Goal: Task Accomplishment & Management: Complete application form

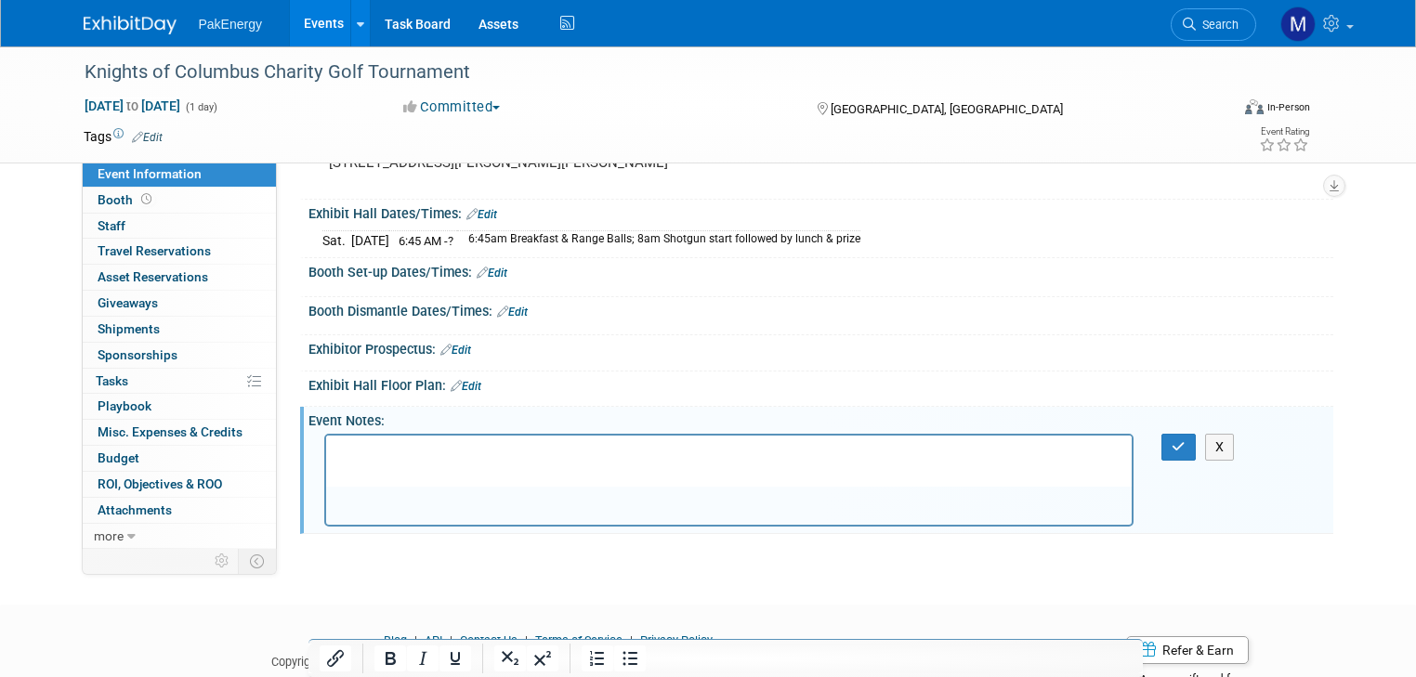
click at [675, 448] on p "Rich Text Area. Press ALT-0 for help." at bounding box center [728, 451] width 785 height 19
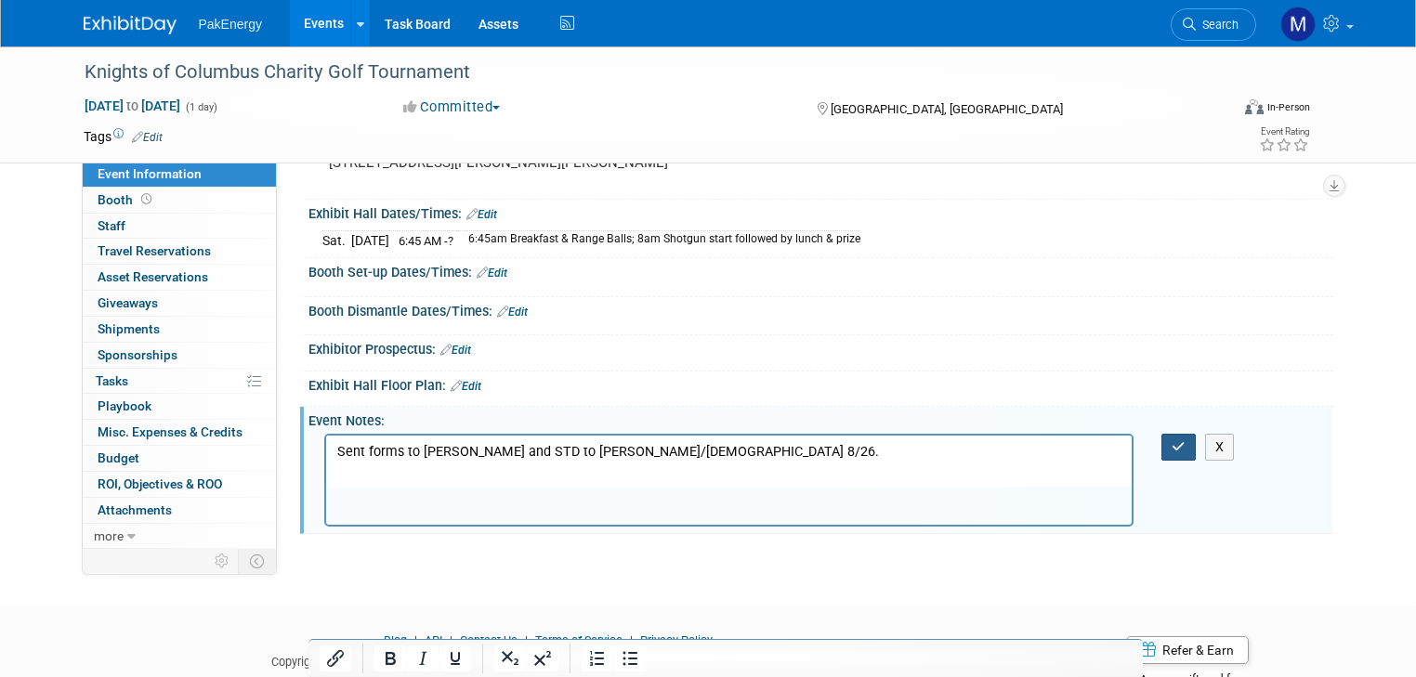
click at [1185, 442] on icon "button" at bounding box center [1178, 446] width 14 height 13
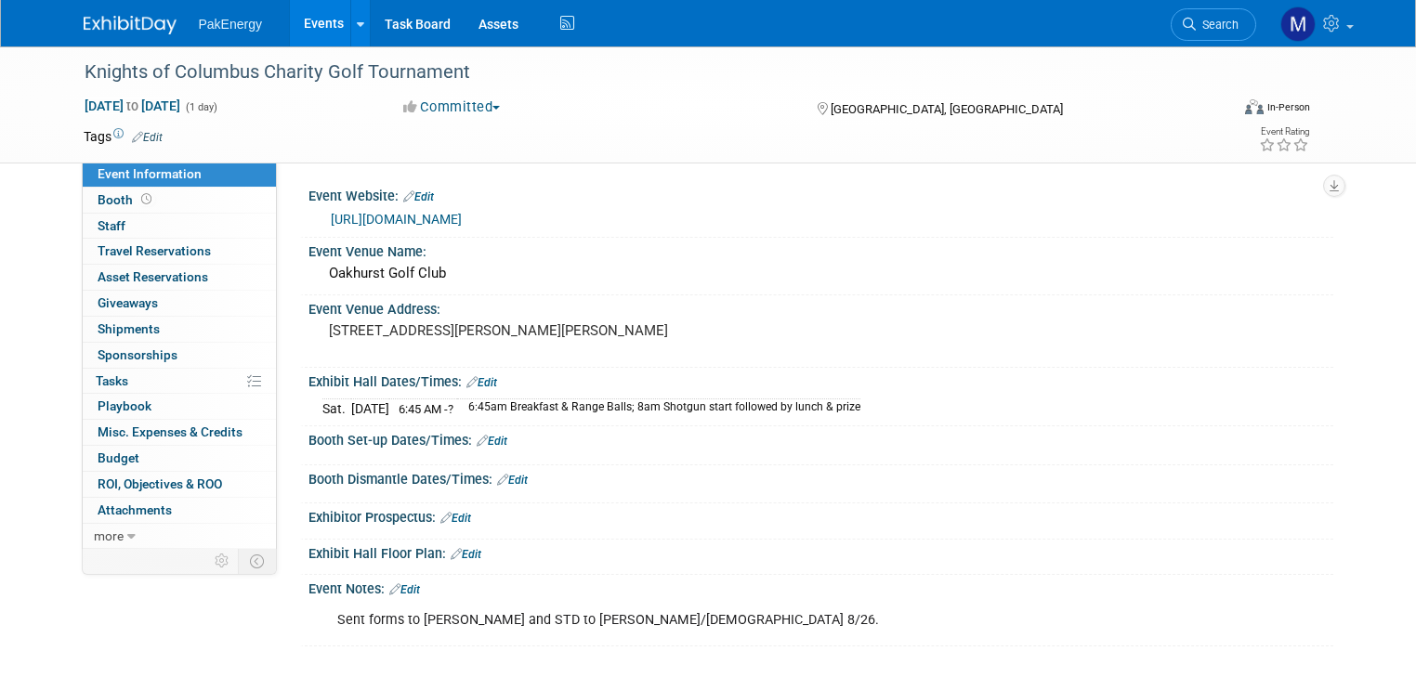
click at [297, 20] on link "Events" at bounding box center [324, 23] width 68 height 46
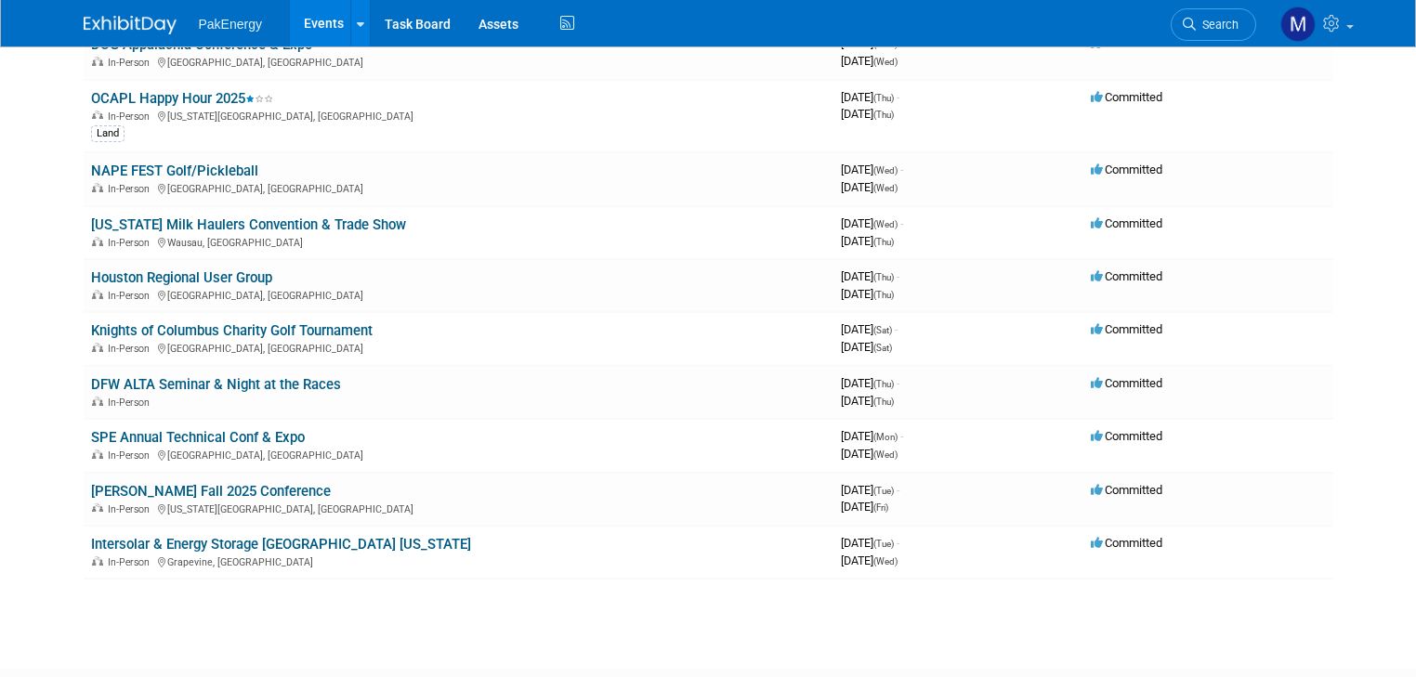
scroll to position [327, 0]
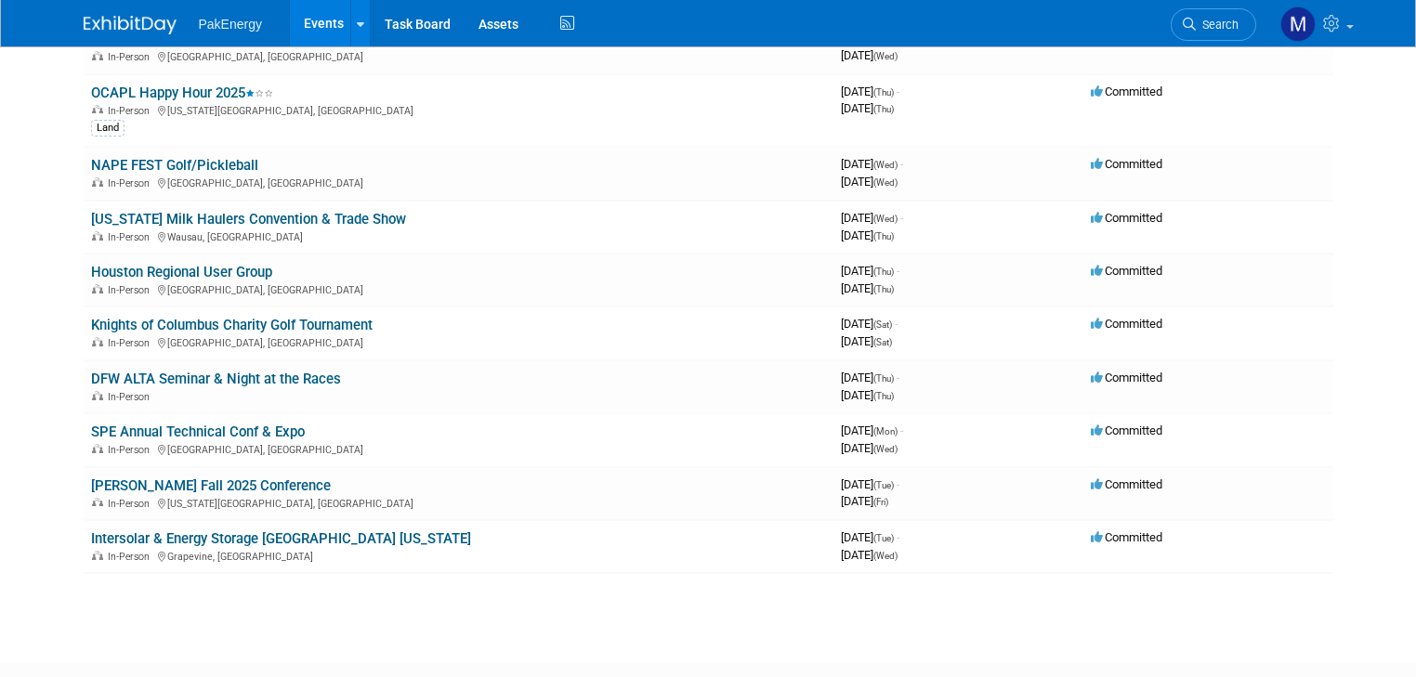
click at [304, 20] on link "Events" at bounding box center [324, 23] width 68 height 46
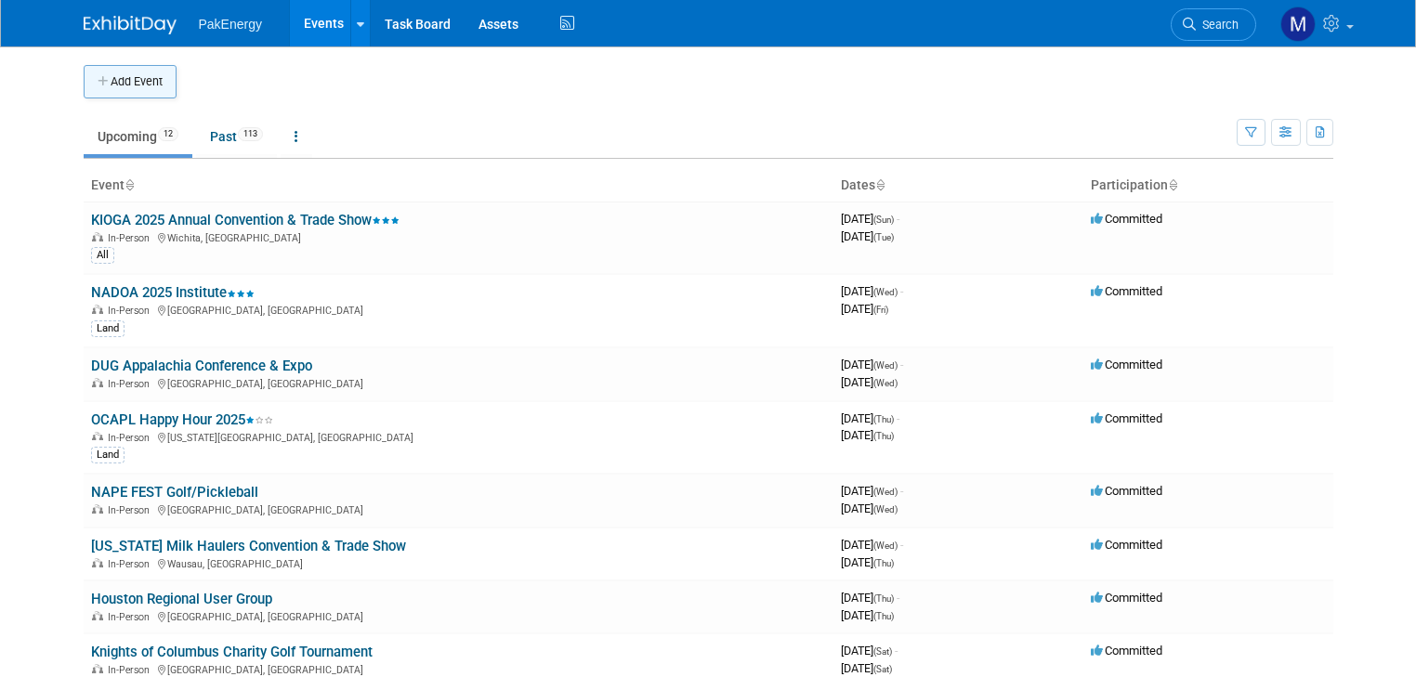
click at [120, 74] on button "Add Event" at bounding box center [130, 81] width 93 height 33
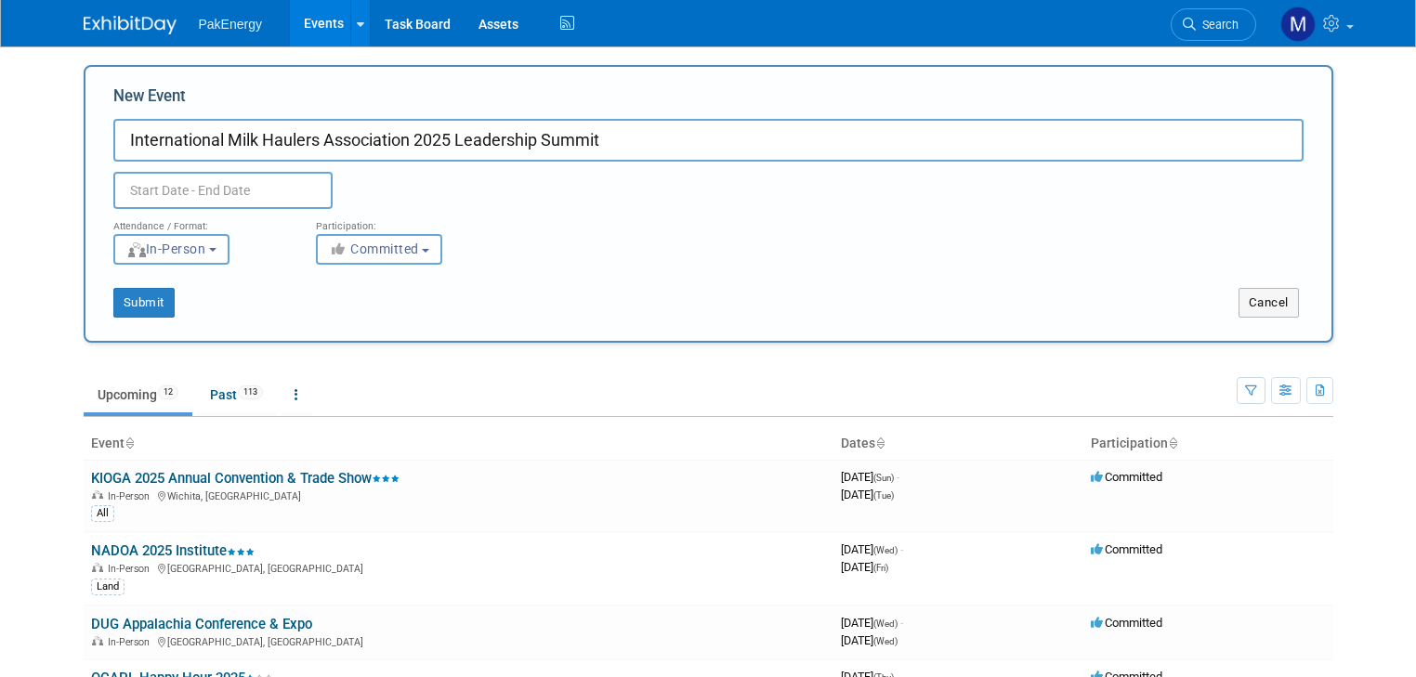
type input "International Milk Haulers Association 2025 Leadership Summit"
click at [189, 188] on input "text" at bounding box center [222, 190] width 219 height 37
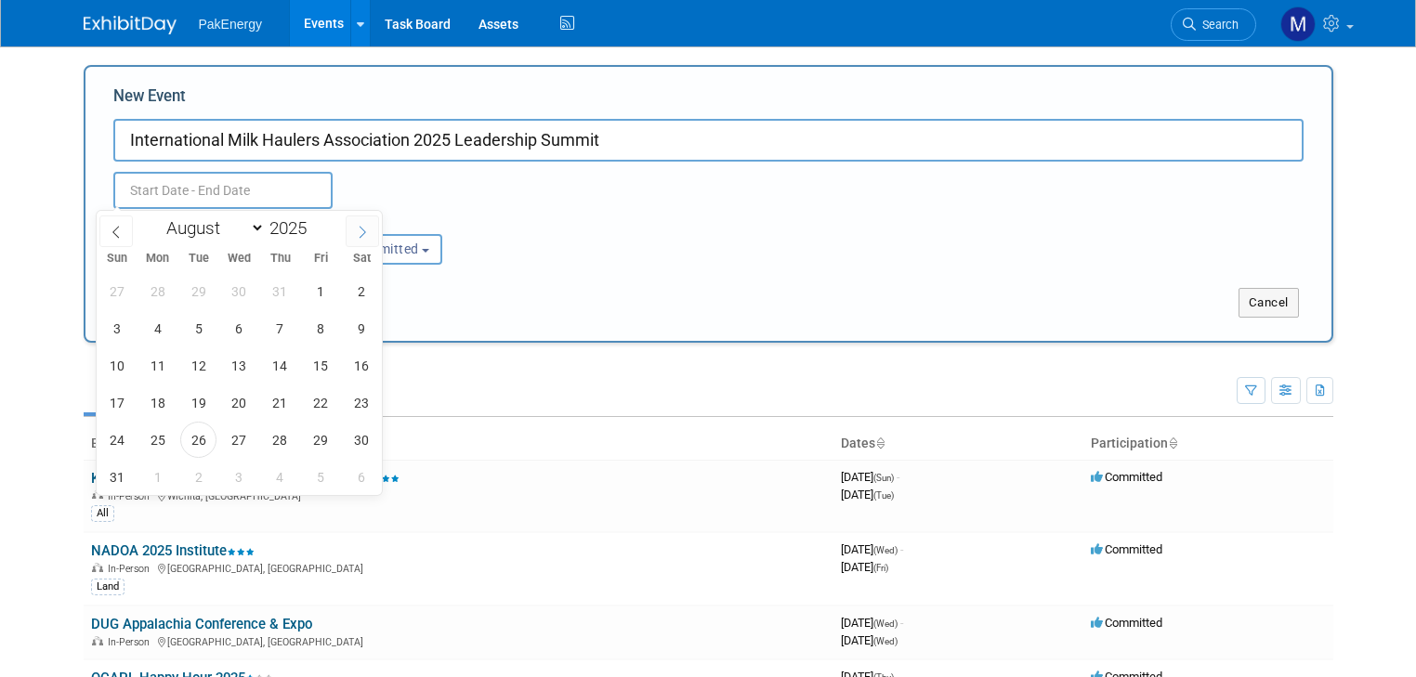
click at [355, 227] on span at bounding box center [362, 232] width 33 height 32
select select "9"
click at [200, 401] on span "21" at bounding box center [198, 403] width 36 height 36
click at [228, 401] on span "22" at bounding box center [239, 403] width 36 height 36
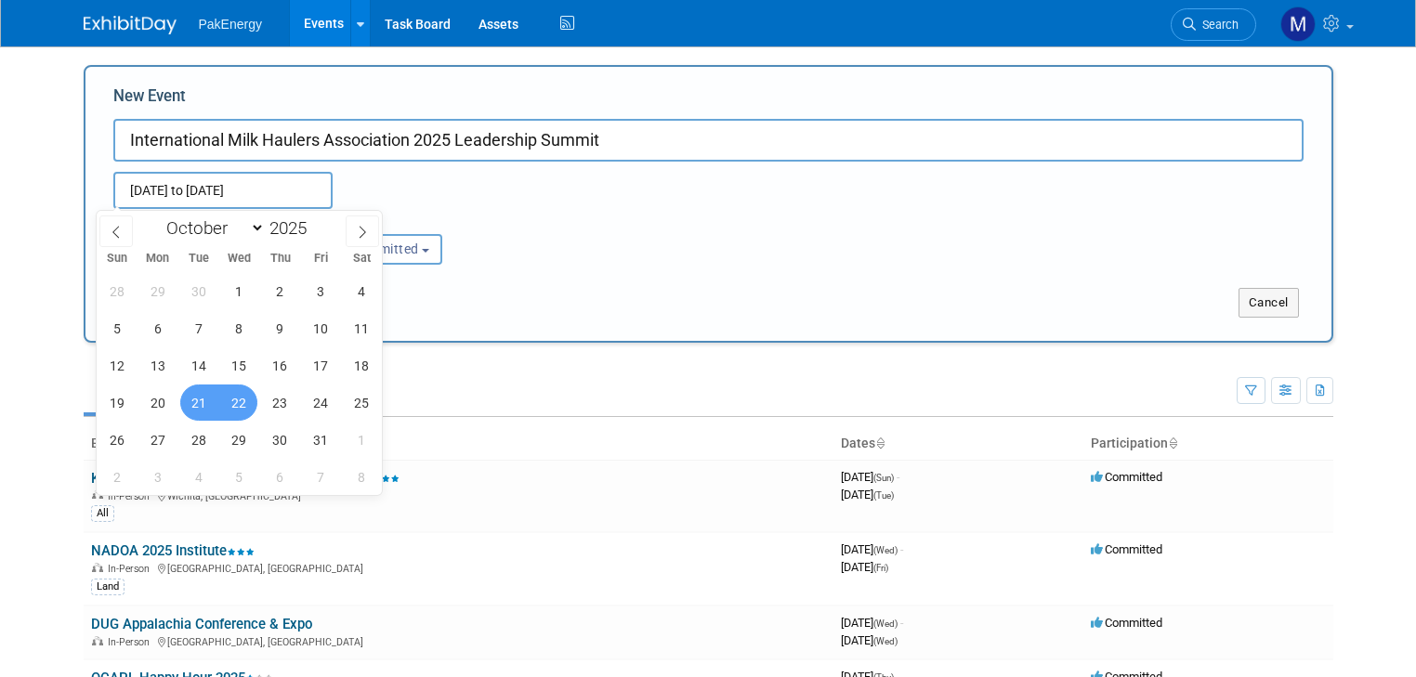
type input "Oct 21, 2025 to Oct 22, 2025"
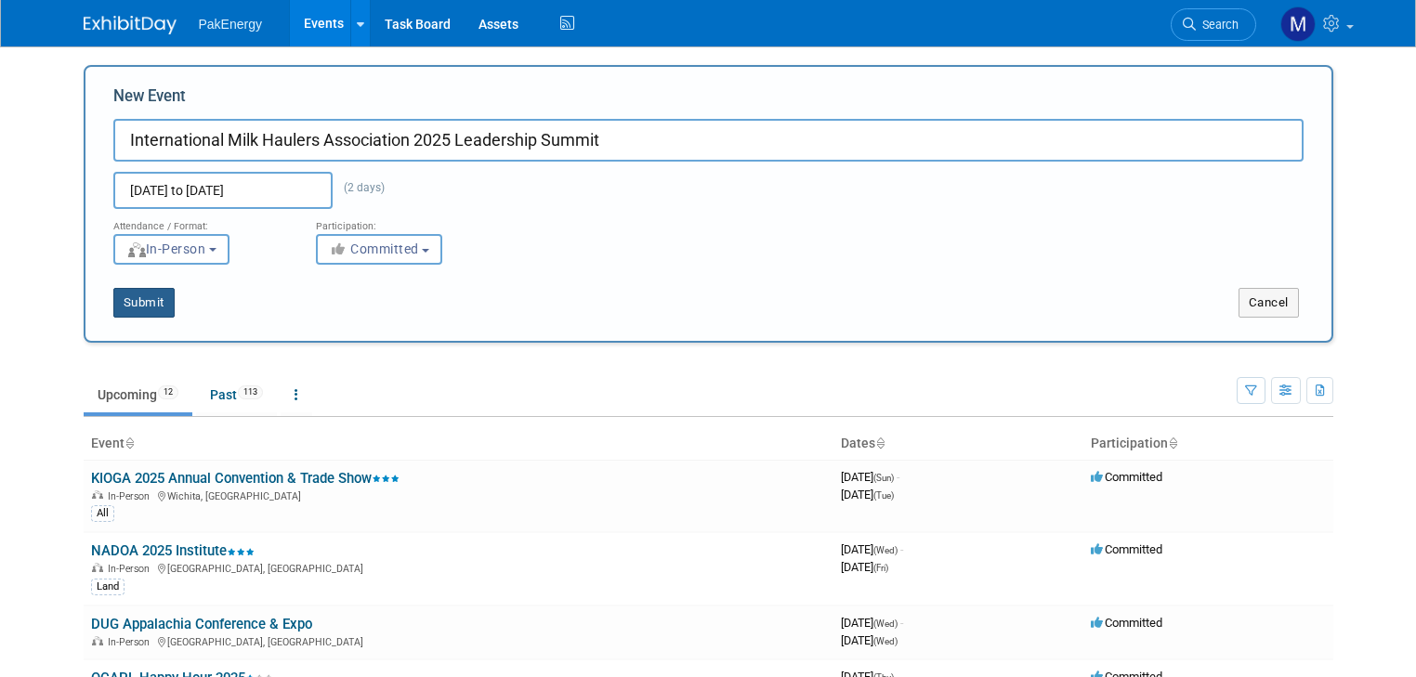
click at [147, 305] on button "Submit" at bounding box center [143, 303] width 61 height 30
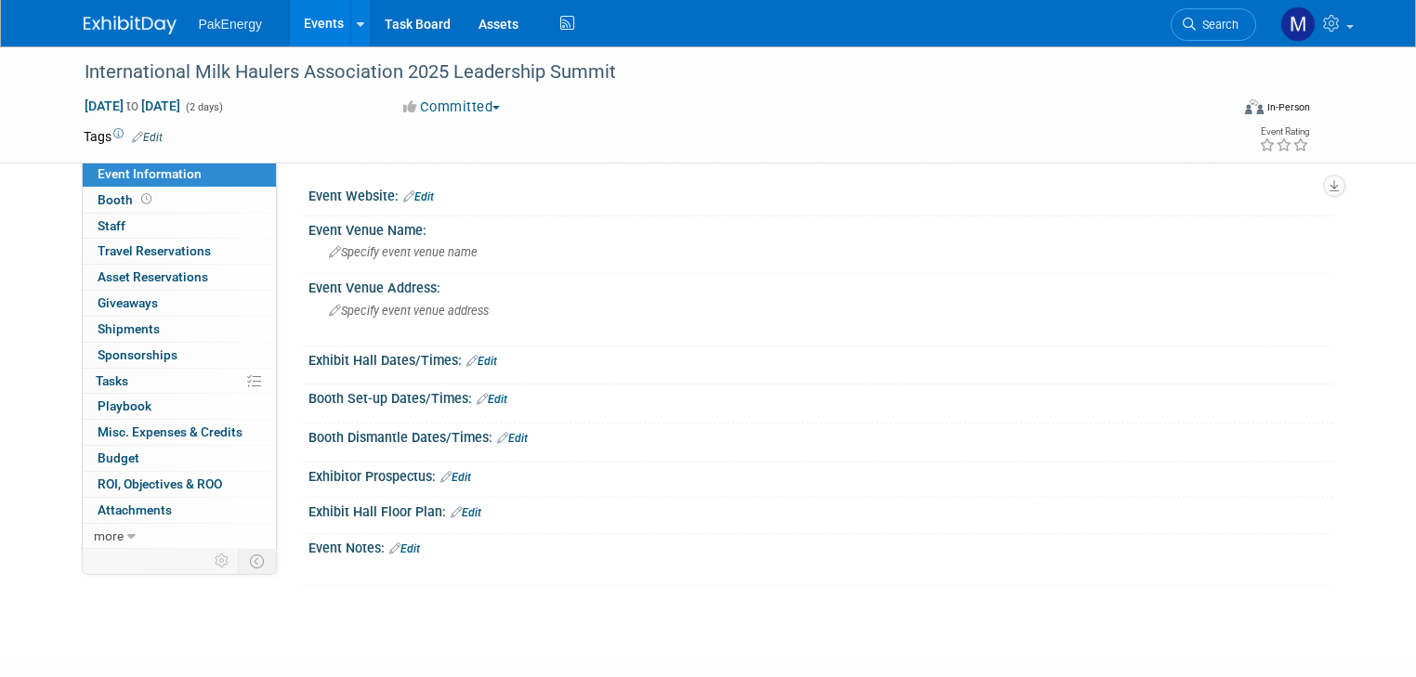
click at [411, 192] on link "Edit" at bounding box center [418, 196] width 31 height 13
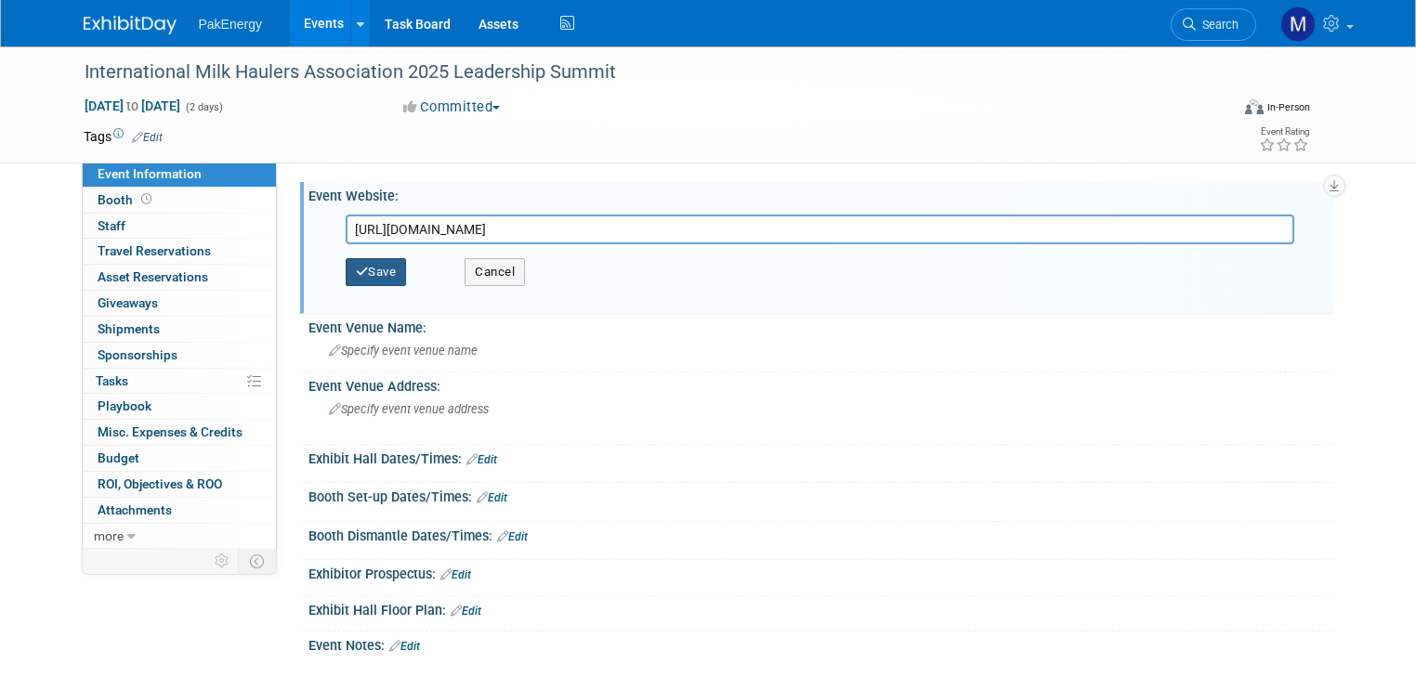
type input "https://www.milkhauler.org/leadershipsummit"
click at [358, 269] on button "Save" at bounding box center [376, 272] width 61 height 28
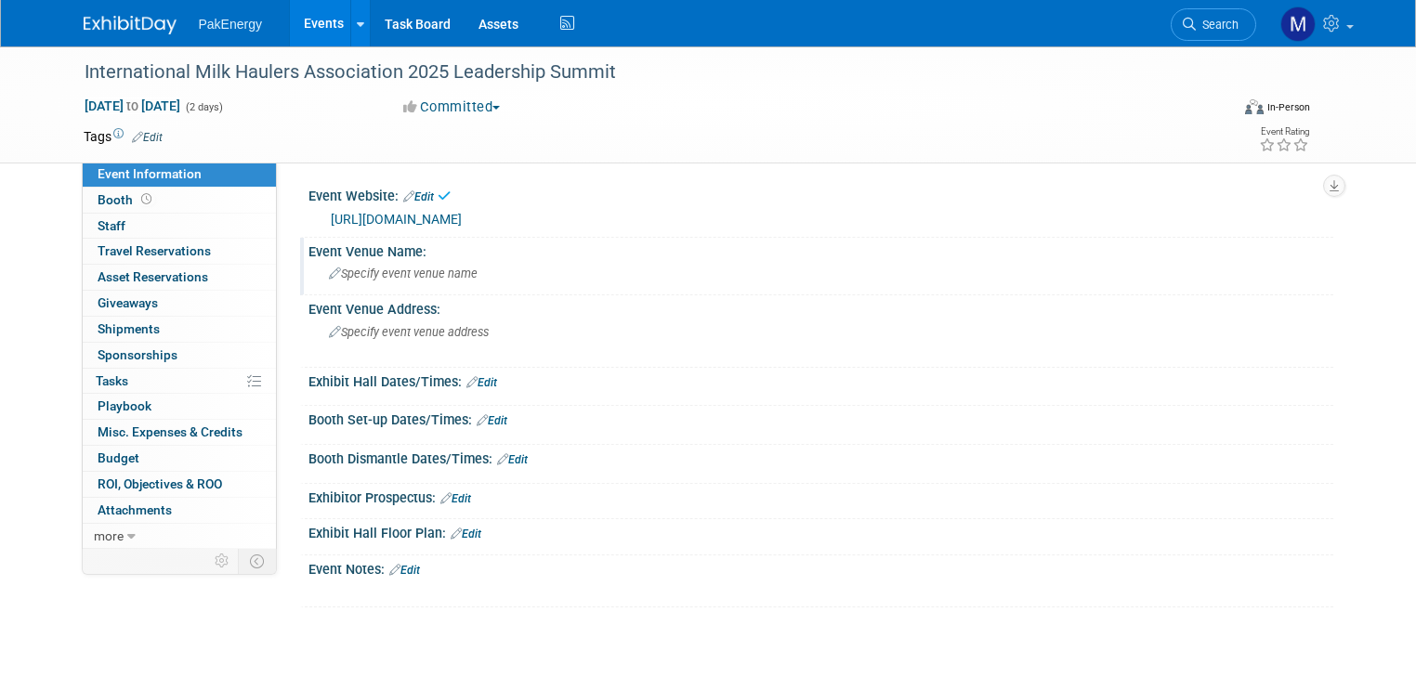
click at [357, 271] on span "Specify event venue name" at bounding box center [403, 274] width 149 height 14
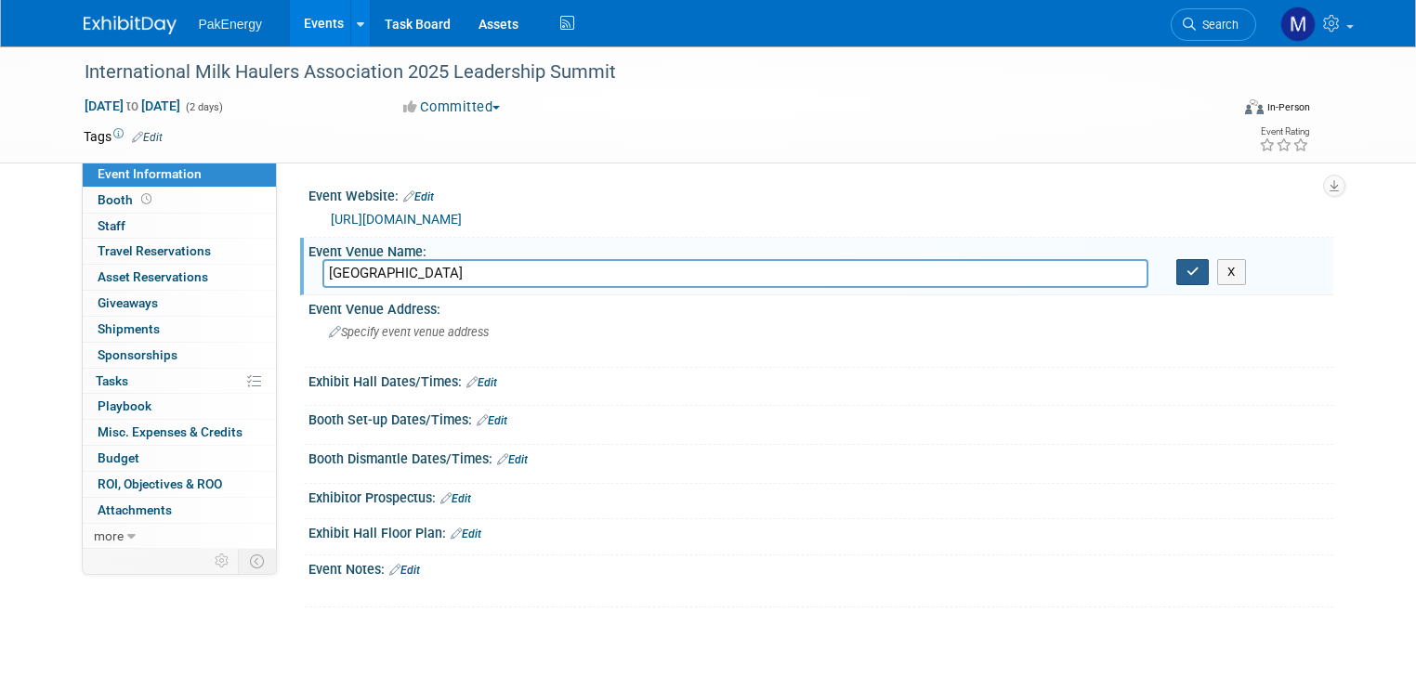
type input "Hilton Garden Inn"
click at [1193, 269] on button "button" at bounding box center [1192, 272] width 33 height 26
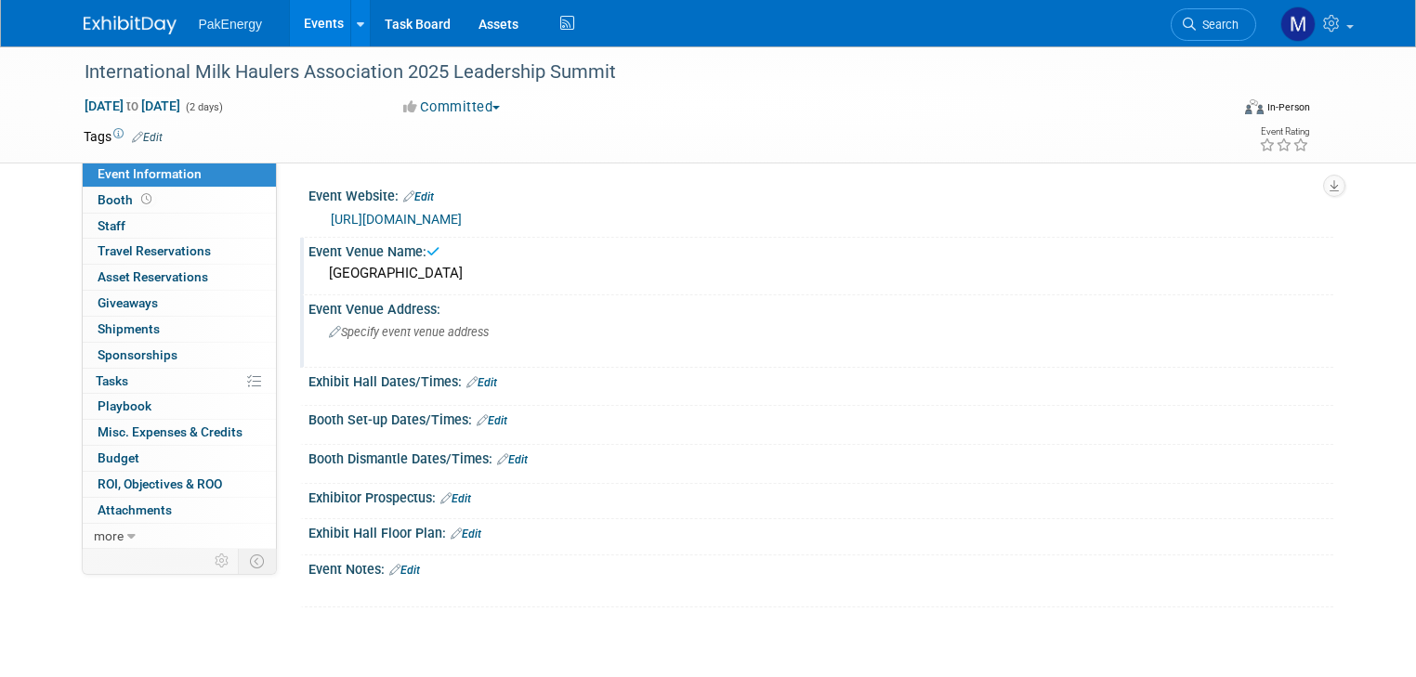
click at [413, 327] on span "Specify event venue address" at bounding box center [409, 332] width 160 height 14
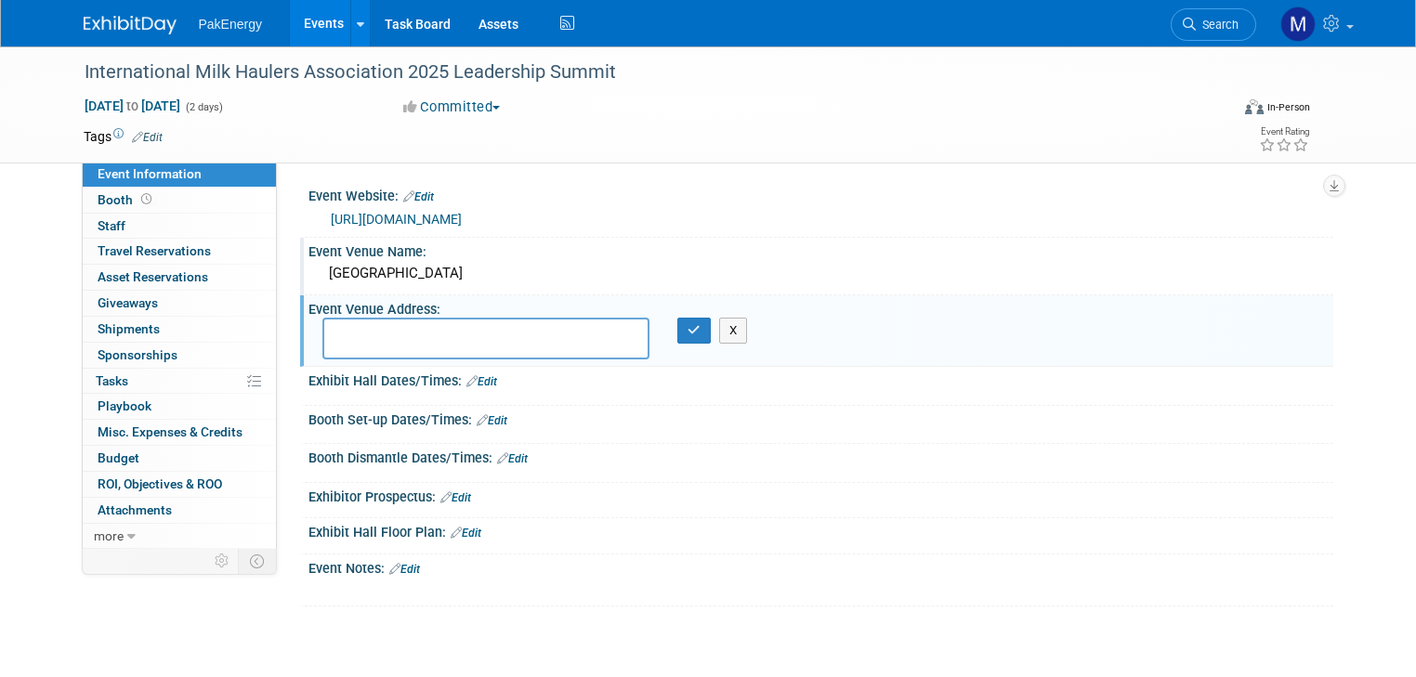
paste textarea "7699 W. Spectrum Street Boise, ID 83709"
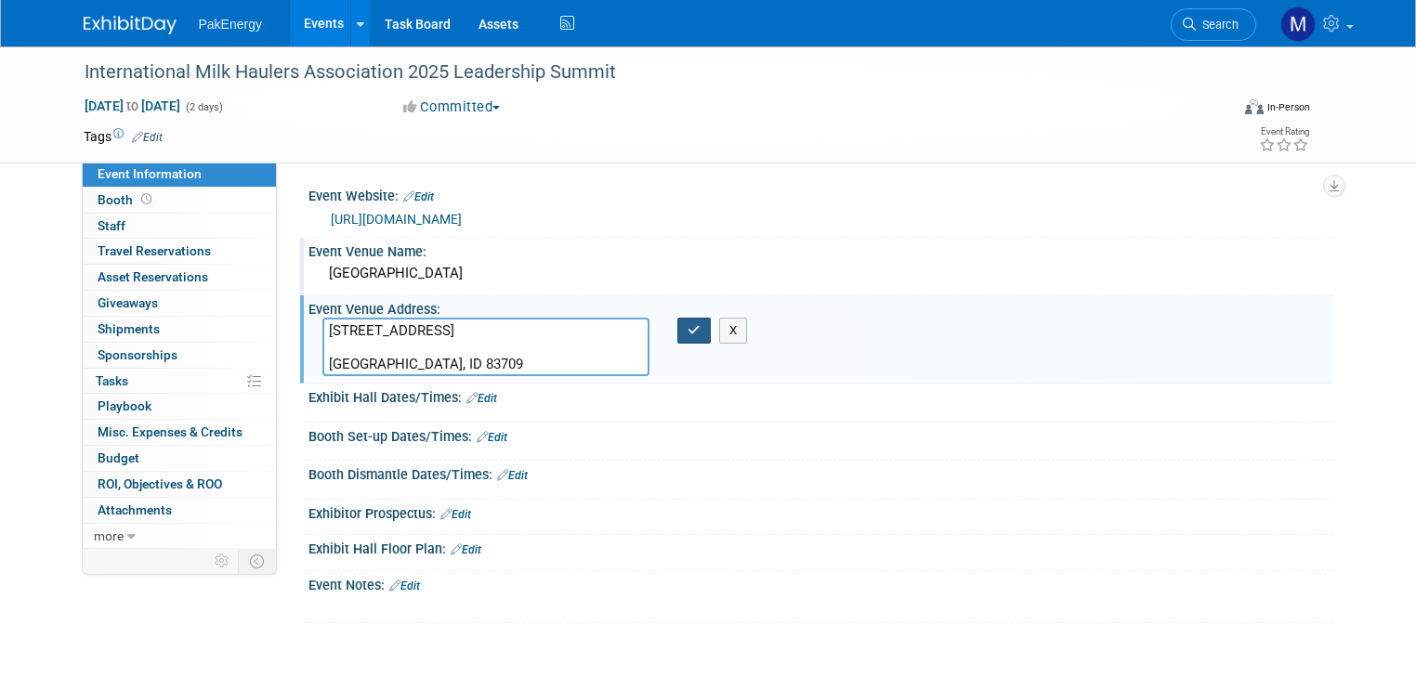
type textarea "7699 W. Spectrum Street Boise, ID 83709"
click at [681, 326] on button "button" at bounding box center [693, 331] width 33 height 26
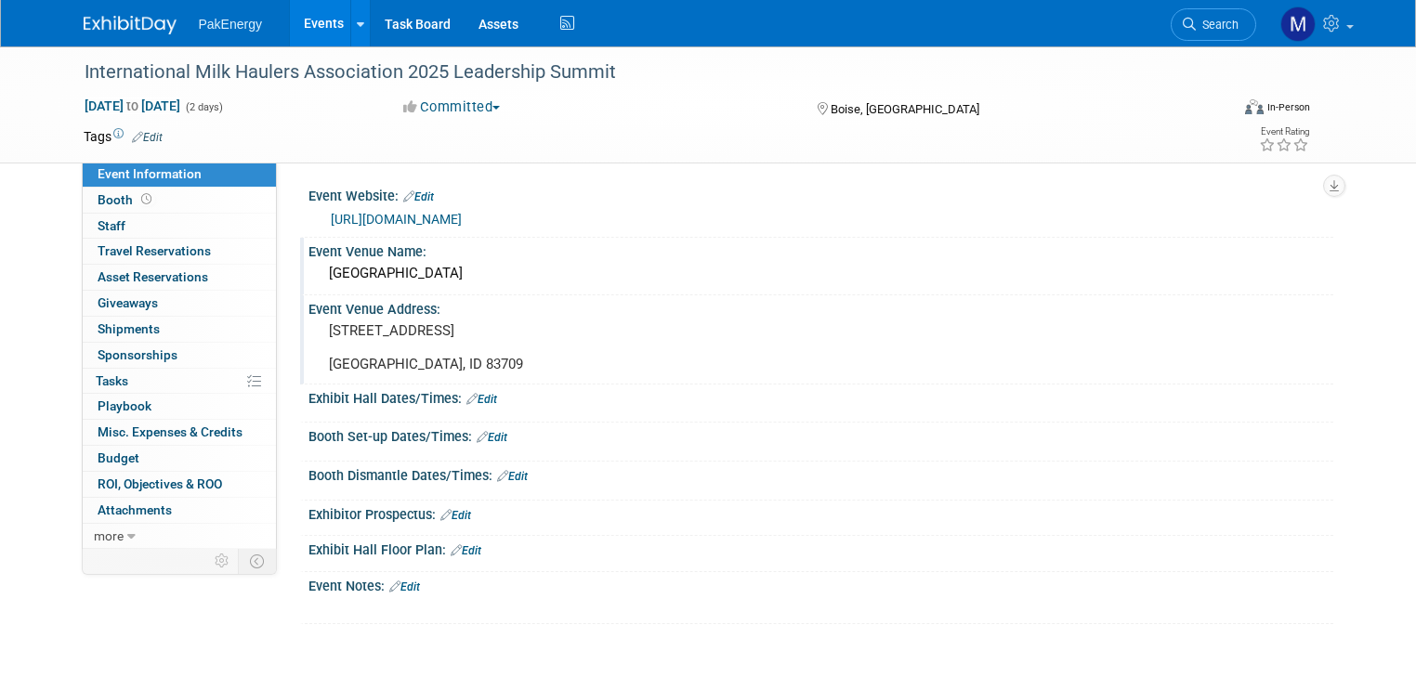
click at [396, 581] on link "Edit" at bounding box center [404, 587] width 31 height 13
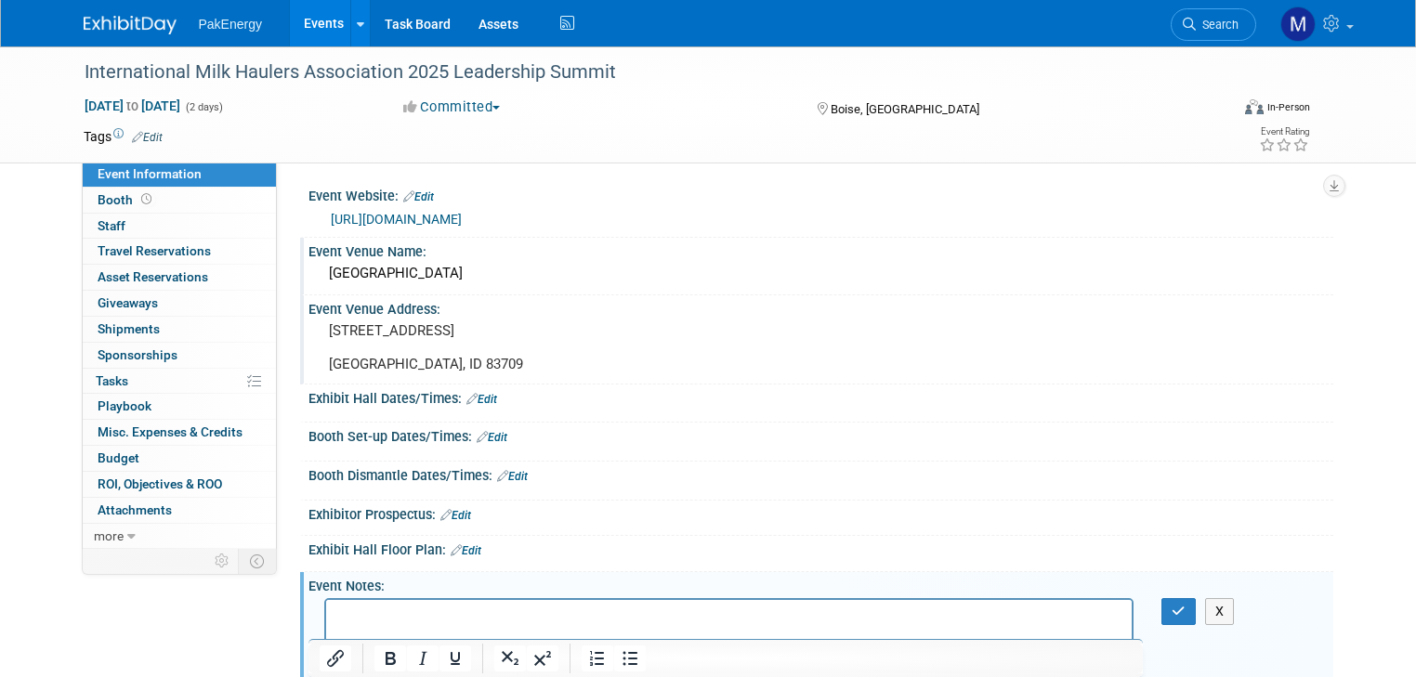
click at [405, 608] on p "Rich Text Area. Press ALT-0 for help." at bounding box center [728, 617] width 785 height 19
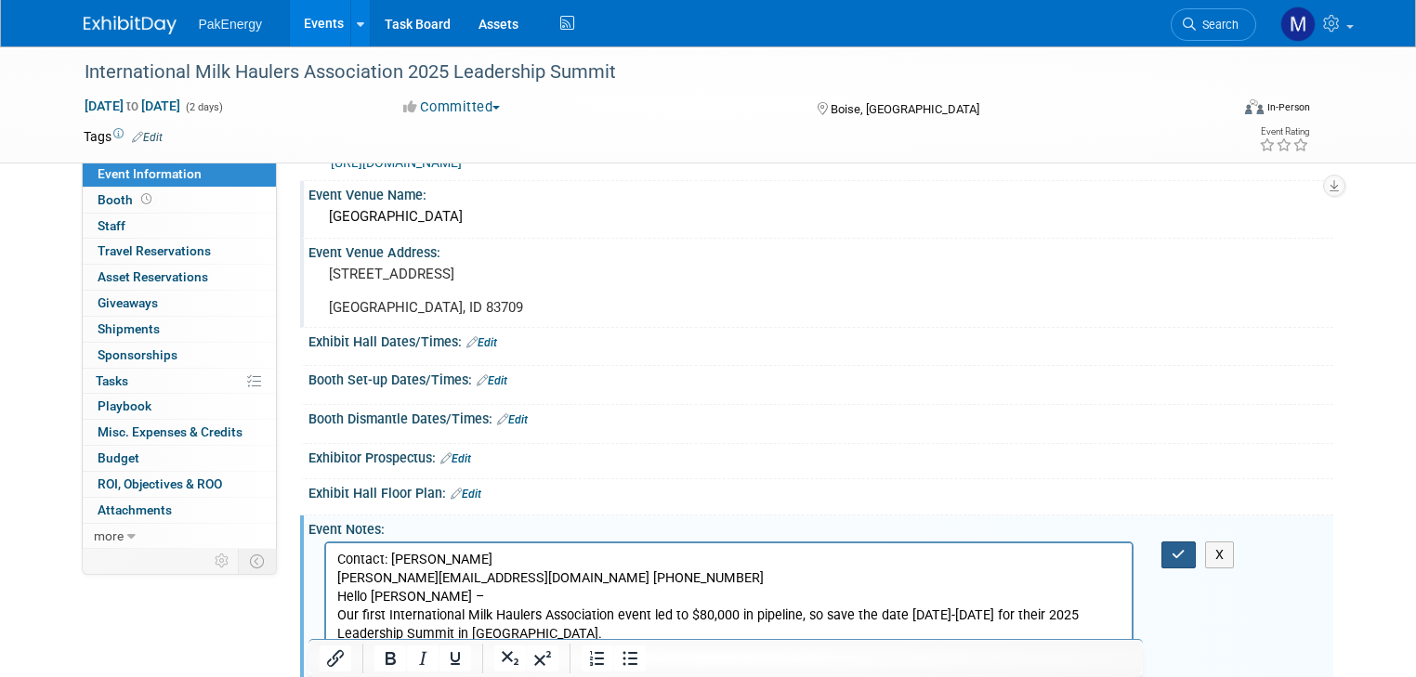
click at [1185, 548] on icon "button" at bounding box center [1178, 554] width 14 height 13
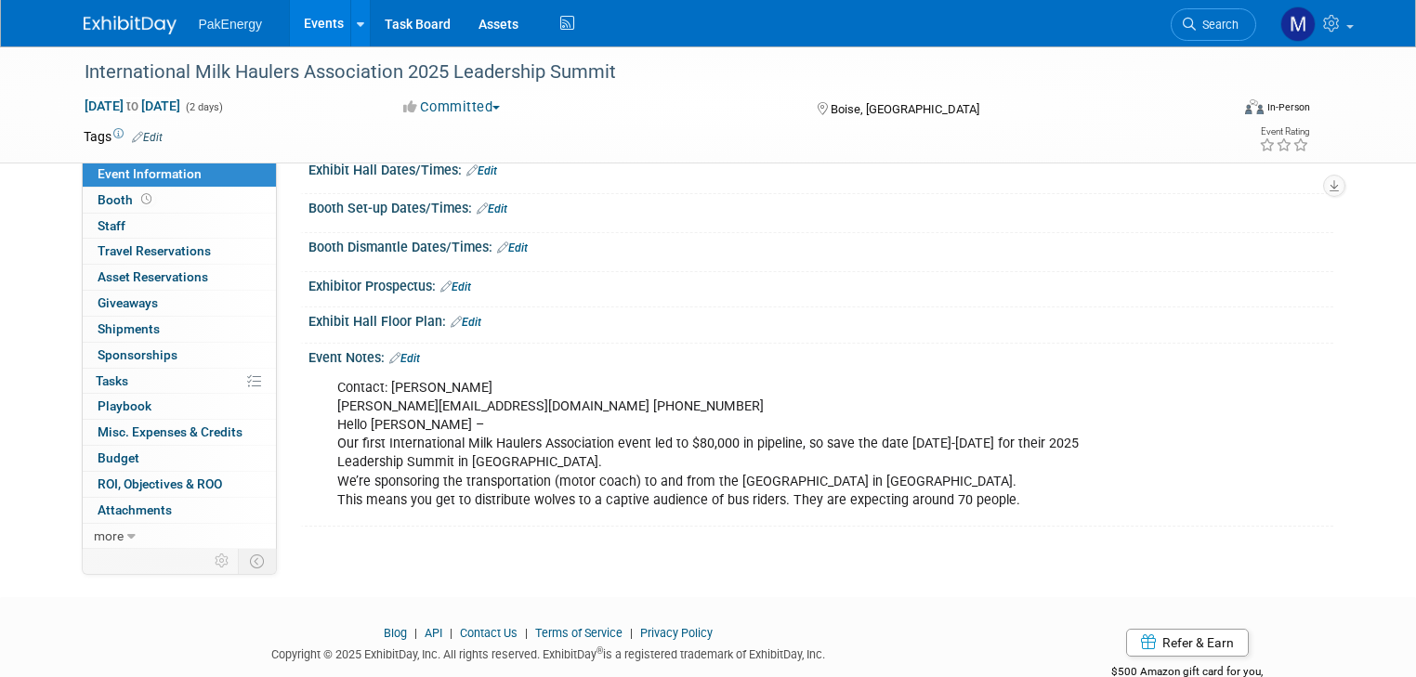
scroll to position [0, 0]
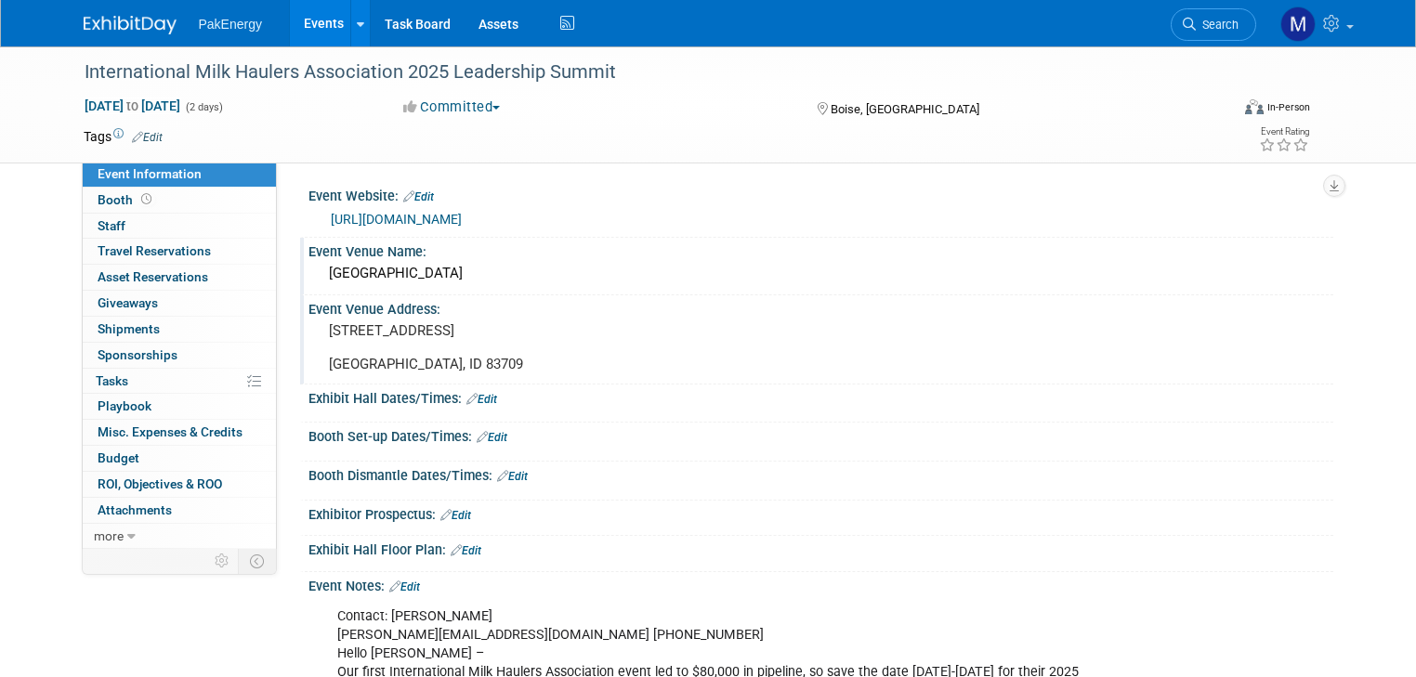
click at [311, 22] on link "Events" at bounding box center [324, 23] width 68 height 46
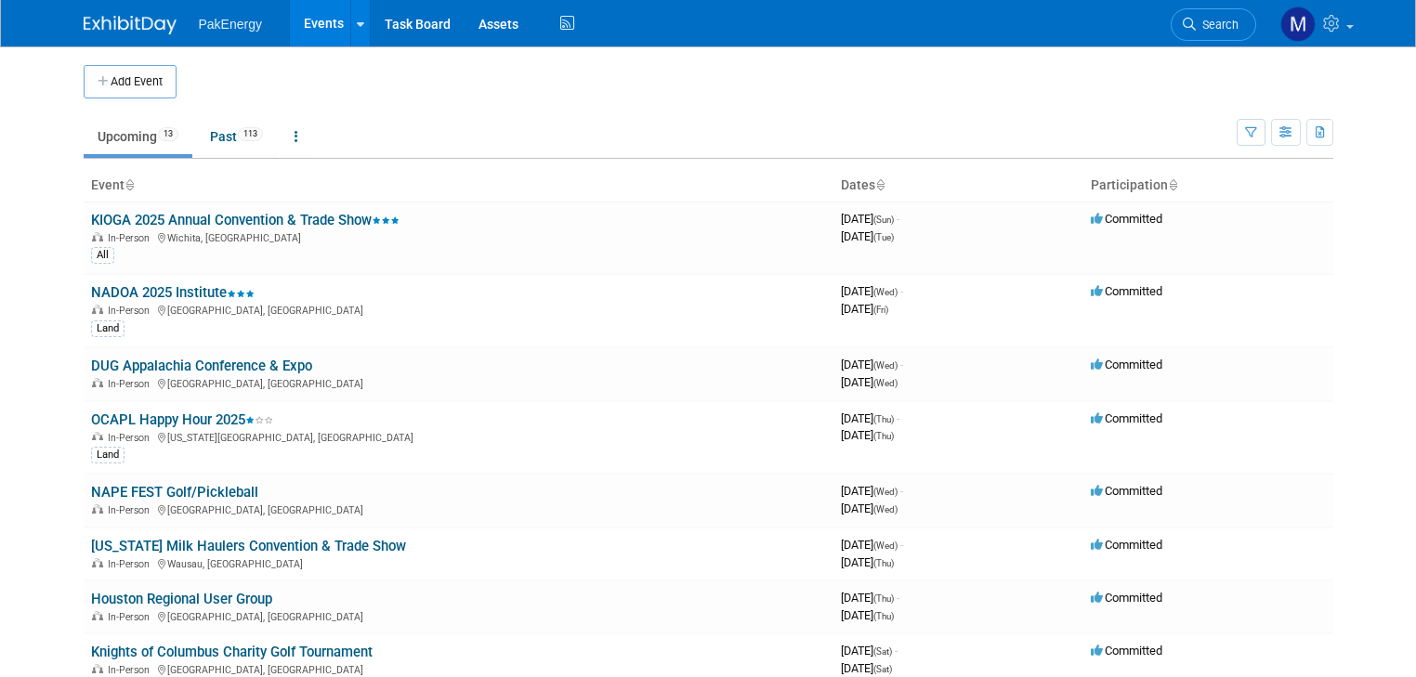
click at [308, 16] on link "Events" at bounding box center [324, 23] width 68 height 46
click at [212, 134] on link "Past 113" at bounding box center [236, 136] width 81 height 35
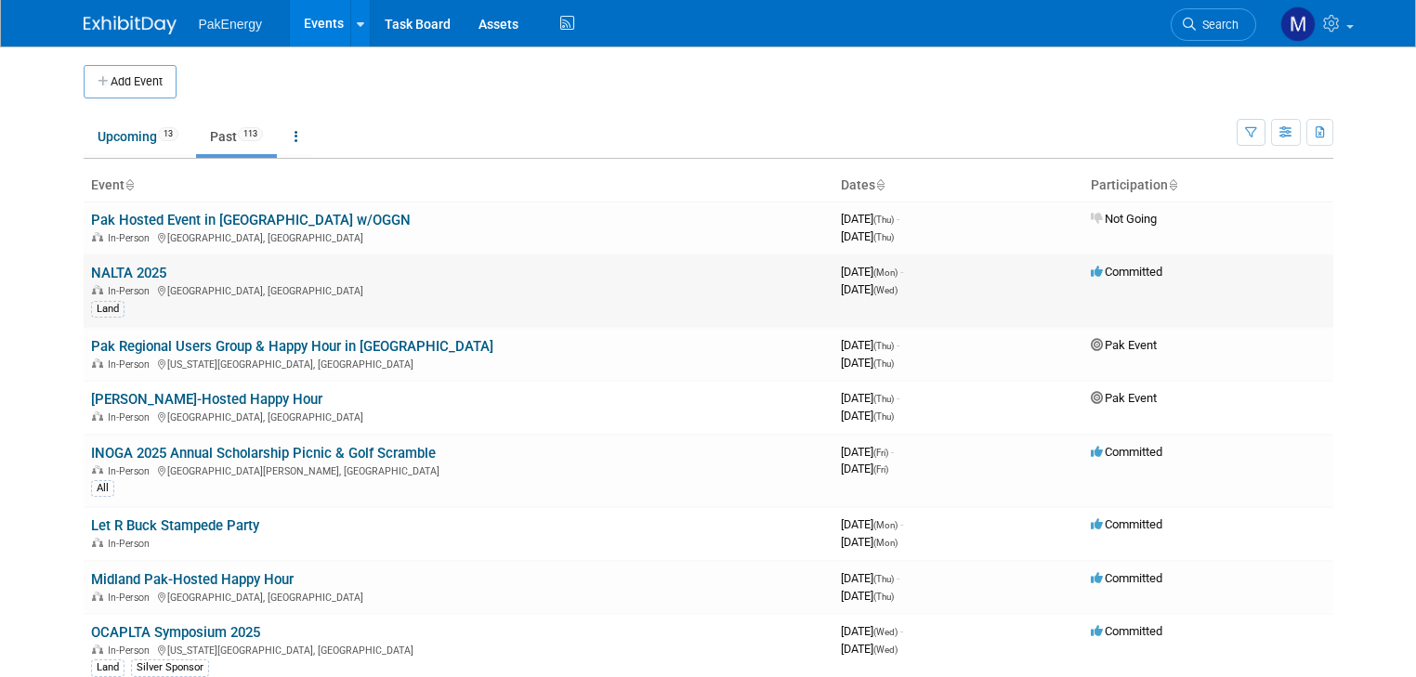
click at [105, 269] on link "NALTA 2025" at bounding box center [128, 273] width 75 height 17
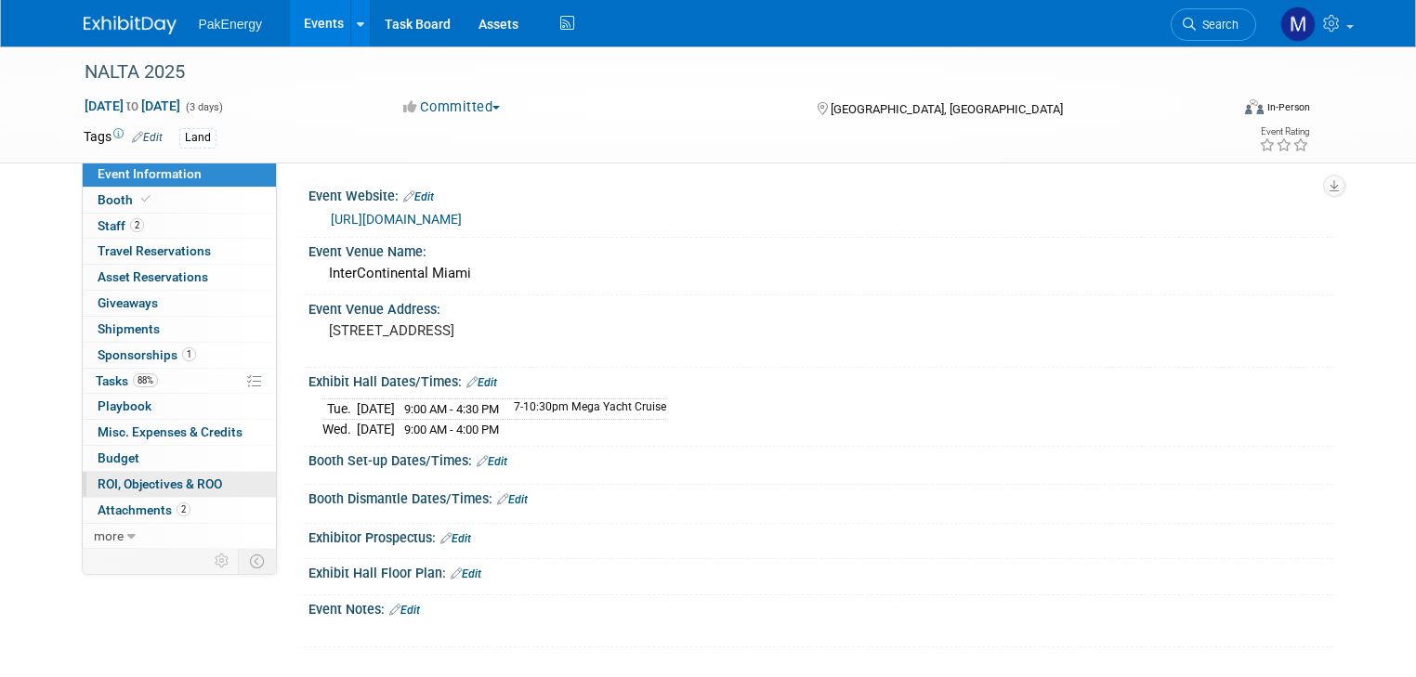
click at [143, 479] on span "ROI, Objectives & ROO 0" at bounding box center [160, 484] width 124 height 15
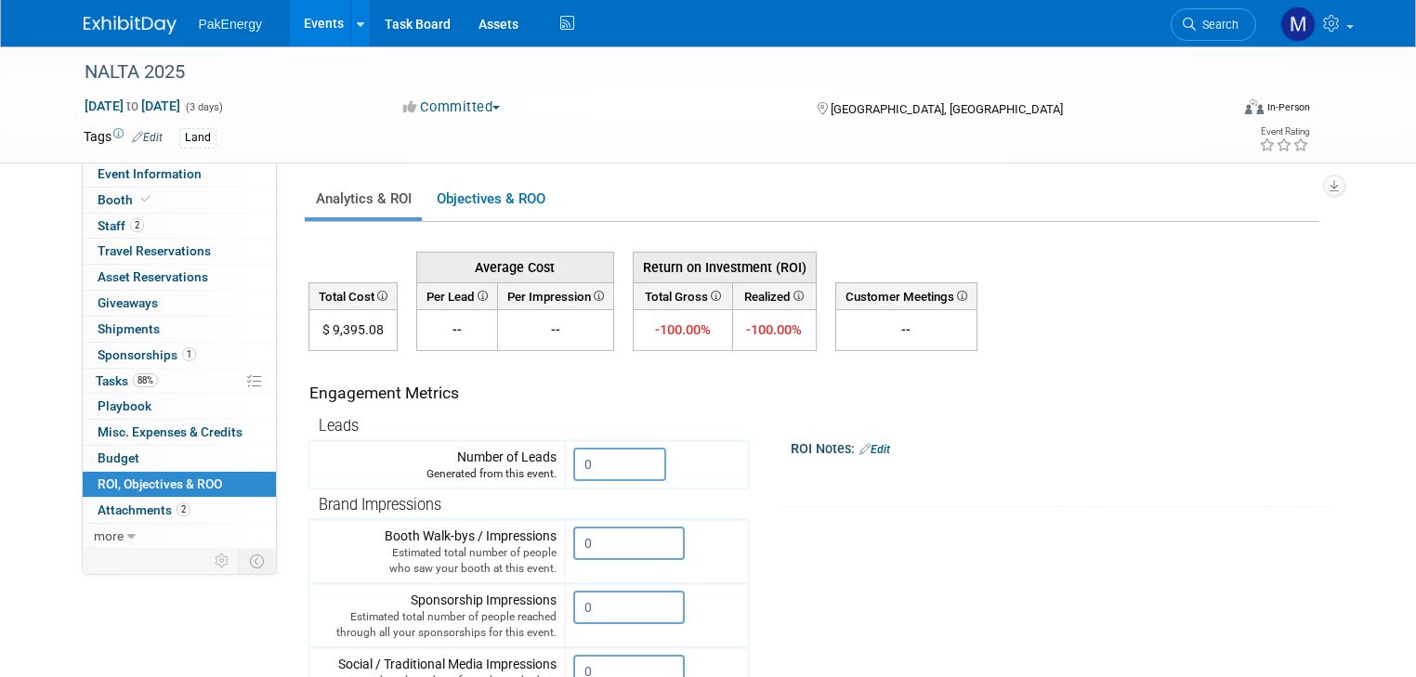
drag, startPoint x: 364, startPoint y: 328, endPoint x: 293, endPoint y: 323, distance: 71.7
click at [308, 323] on td "$ 9,395.08" at bounding box center [352, 330] width 88 height 41
copy td "$ 9,395.08"
click at [307, 19] on link "Events" at bounding box center [324, 23] width 68 height 46
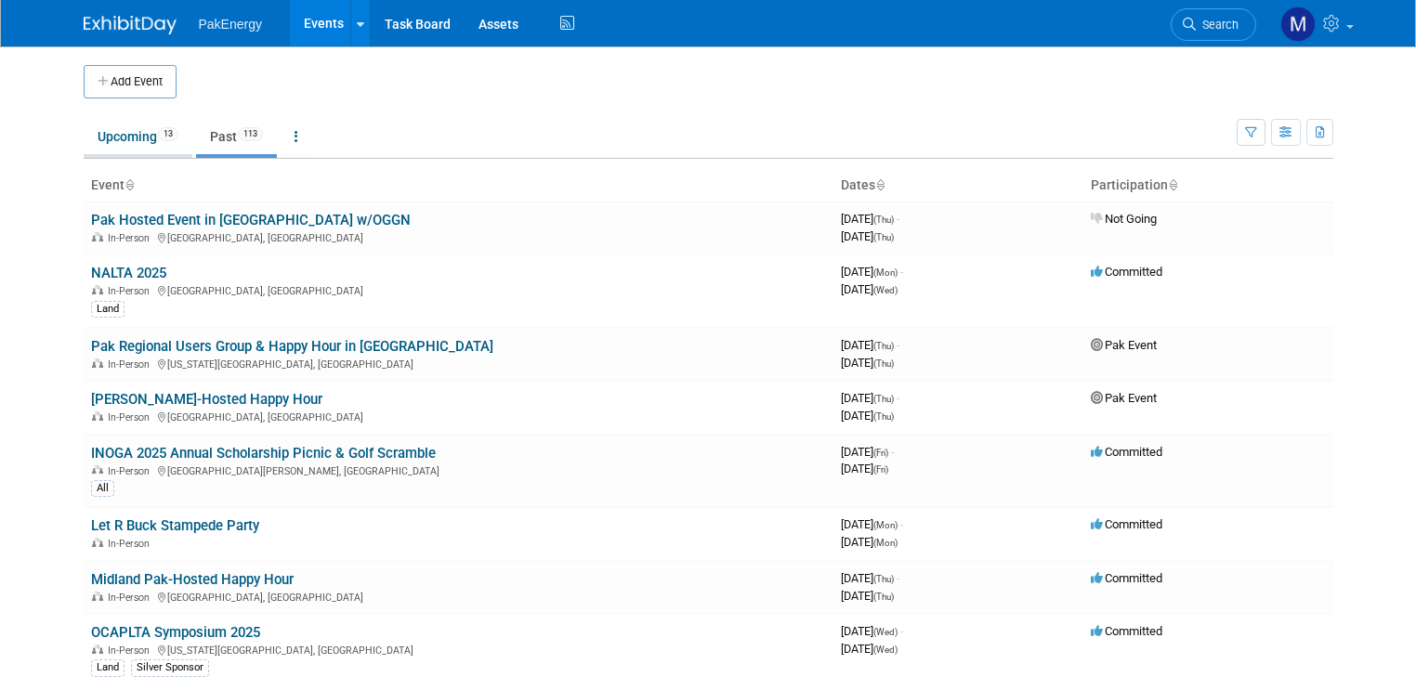
click at [114, 132] on link "Upcoming 13" at bounding box center [138, 136] width 109 height 35
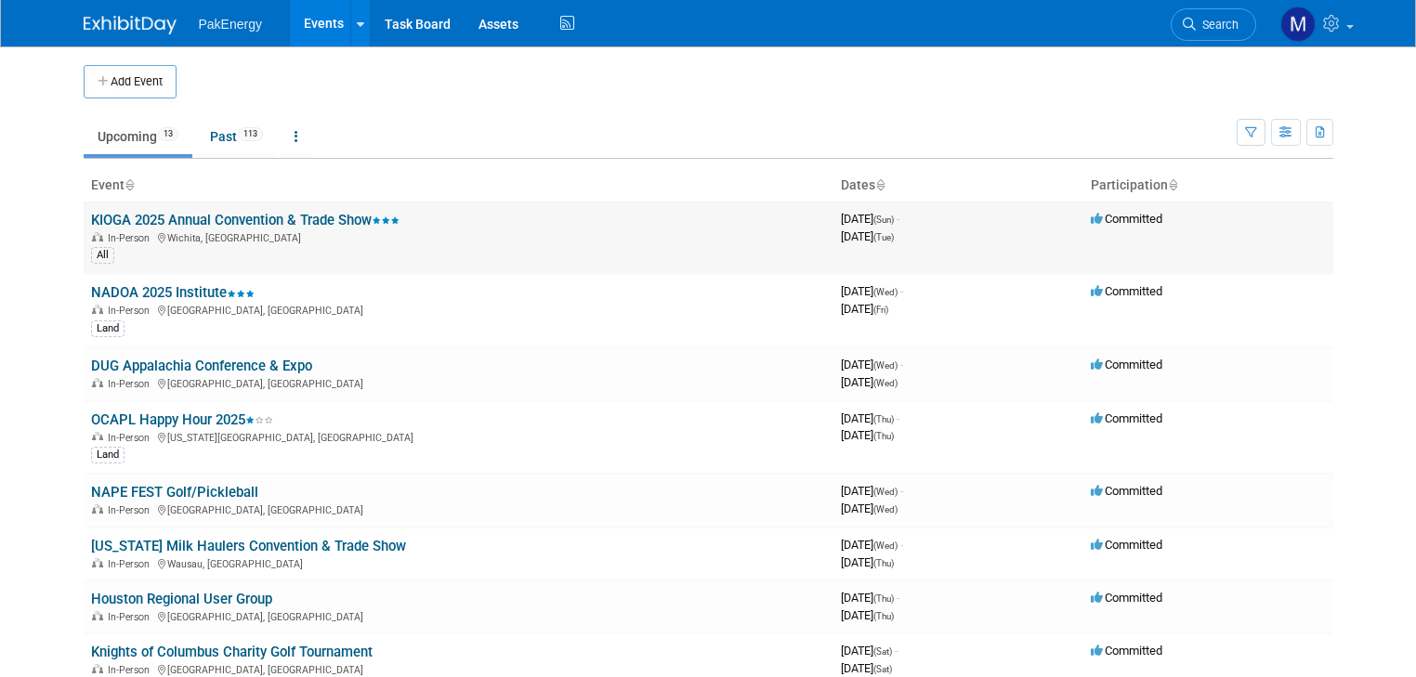
click at [143, 214] on link "KIOGA 2025 Annual Convention & Trade Show" at bounding box center [245, 220] width 308 height 17
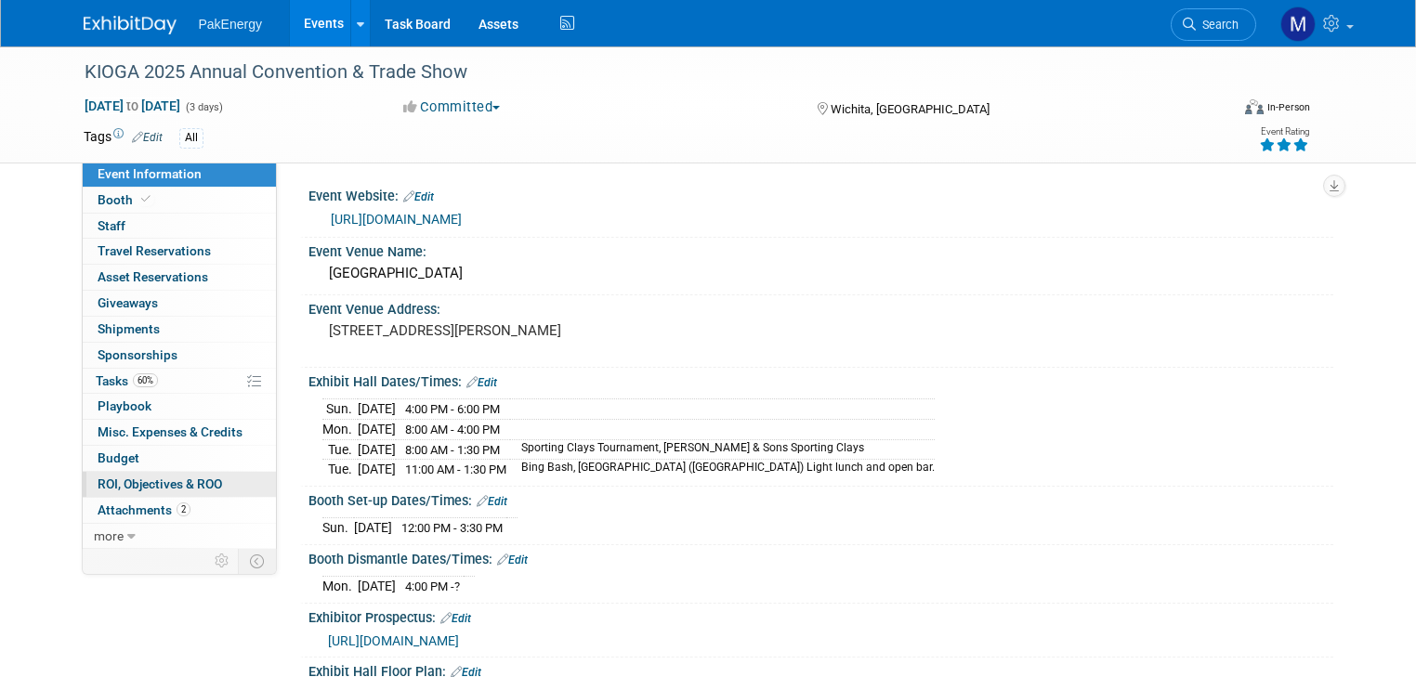
click at [124, 479] on span "ROI, Objectives & ROO 0" at bounding box center [160, 484] width 124 height 15
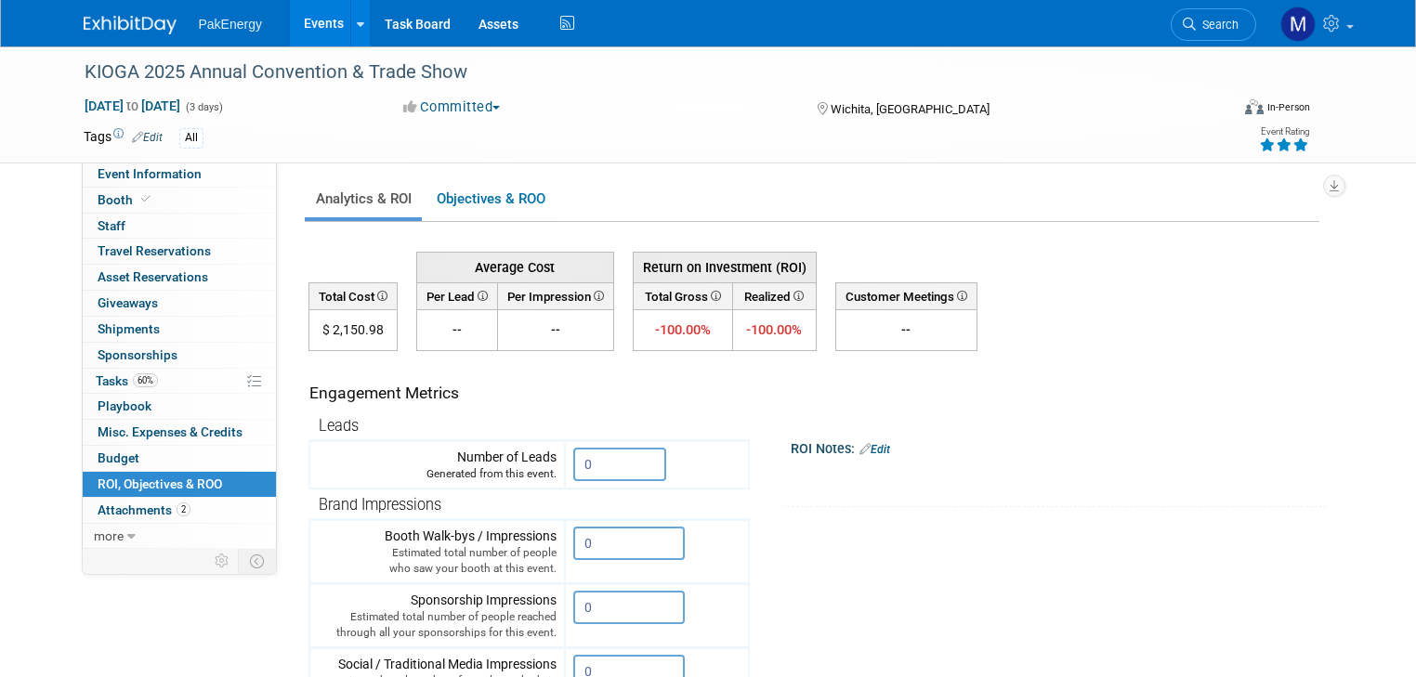
drag, startPoint x: 367, startPoint y: 327, endPoint x: 301, endPoint y: 323, distance: 66.1
click at [308, 323] on td "$ 2,150.98" at bounding box center [352, 330] width 88 height 41
copy td "$ 2,150.98"
click at [320, 12] on link "Events" at bounding box center [324, 23] width 68 height 46
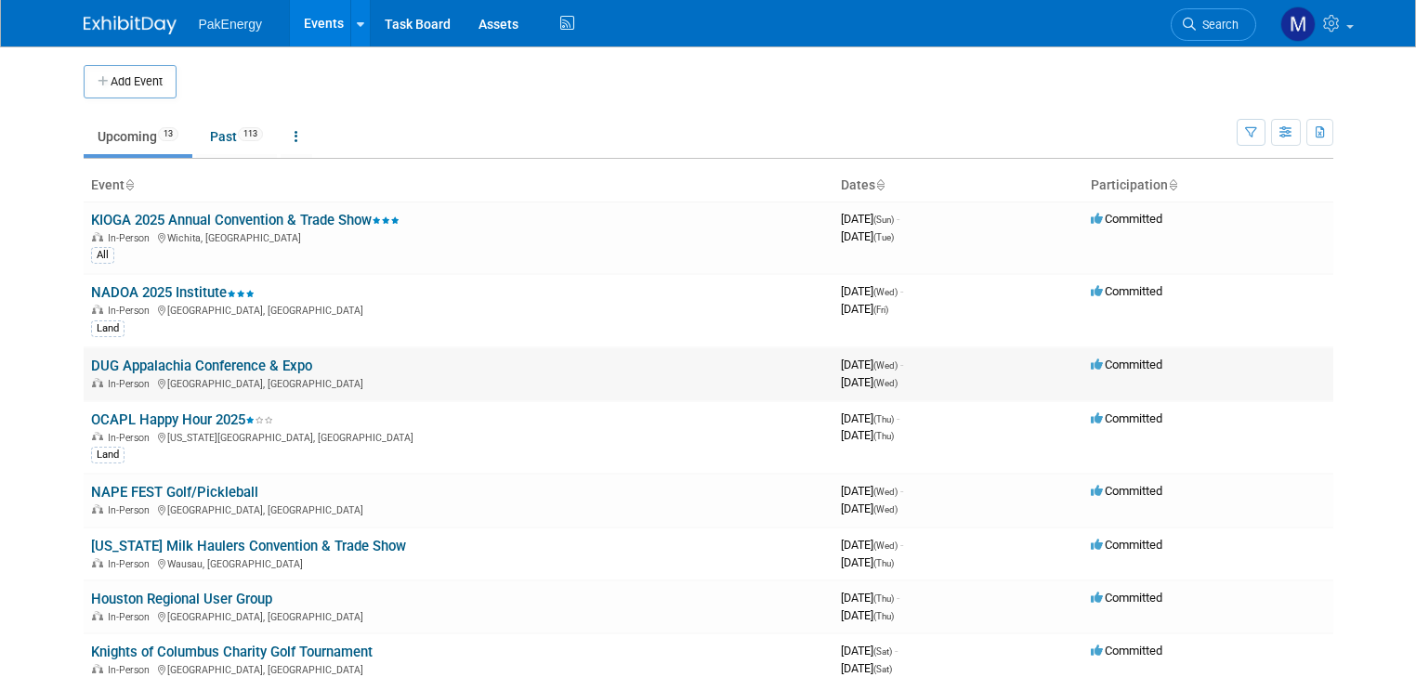
click at [200, 359] on link "DUG Appalachia Conference & Expo" at bounding box center [201, 366] width 221 height 17
